Goal: Navigation & Orientation: Find specific page/section

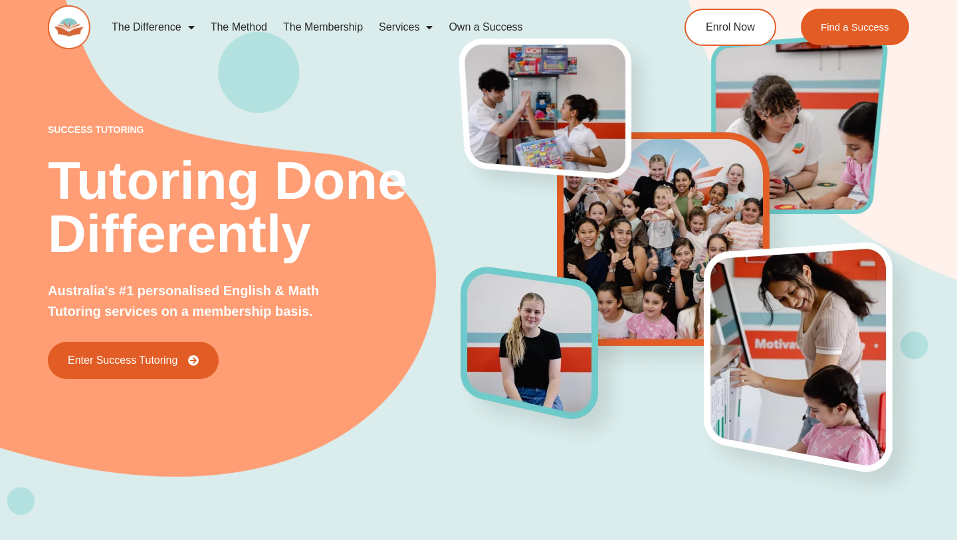
click at [256, 30] on link "The Method" at bounding box center [239, 27] width 72 height 31
click at [147, 24] on link "The Difference" at bounding box center [153, 27] width 99 height 31
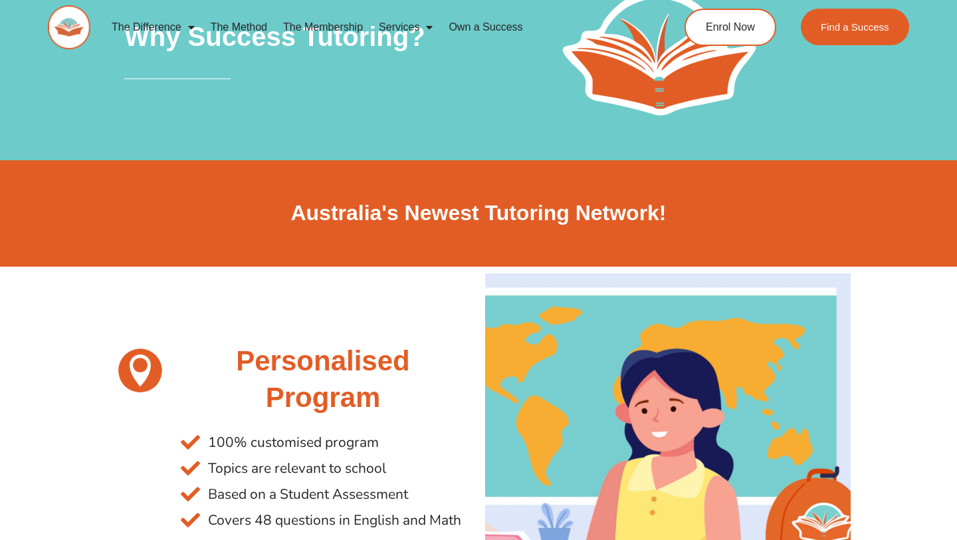
click at [72, 43] on img at bounding box center [69, 27] width 43 height 44
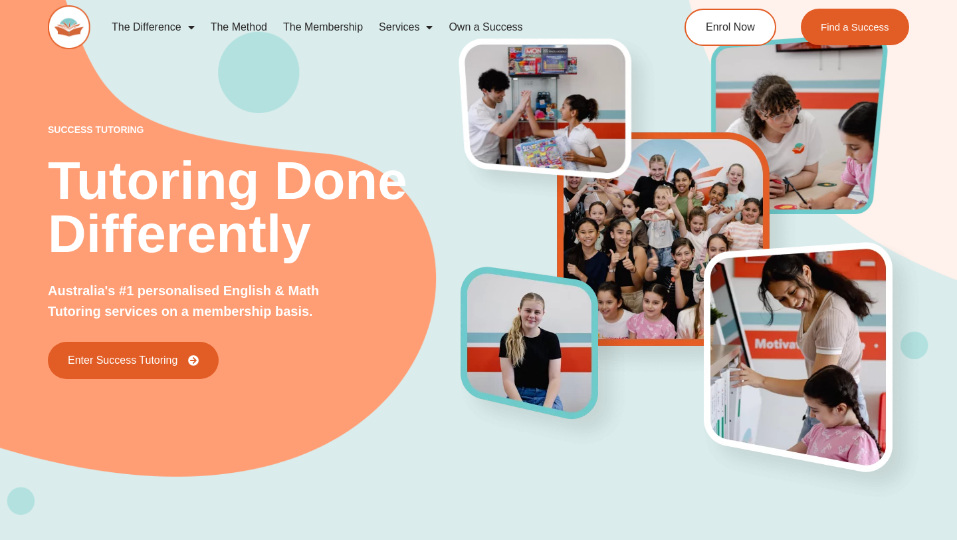
click at [400, 29] on link "Services" at bounding box center [406, 27] width 70 height 31
click at [482, 29] on link "Own a Success" at bounding box center [486, 27] width 90 height 31
